Goal: Check status: Check status

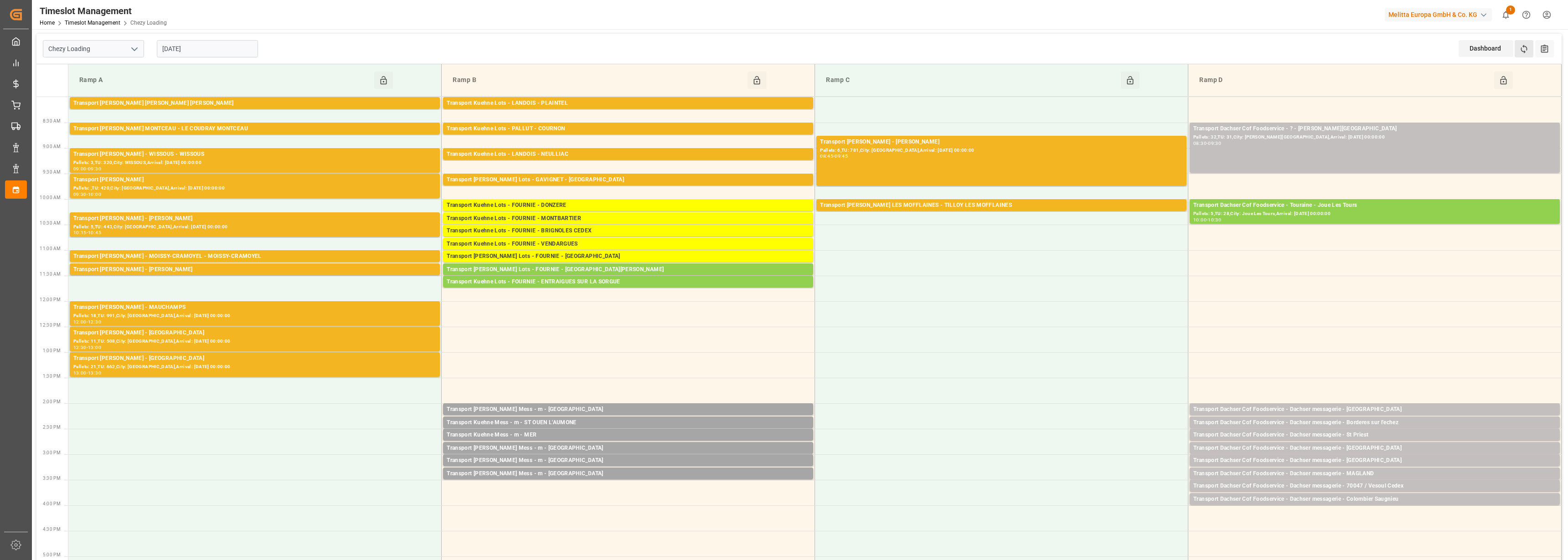
click at [1524, 42] on button "Refresh Time Slots" at bounding box center [1524, 48] width 19 height 17
